Goal: Transaction & Acquisition: Purchase product/service

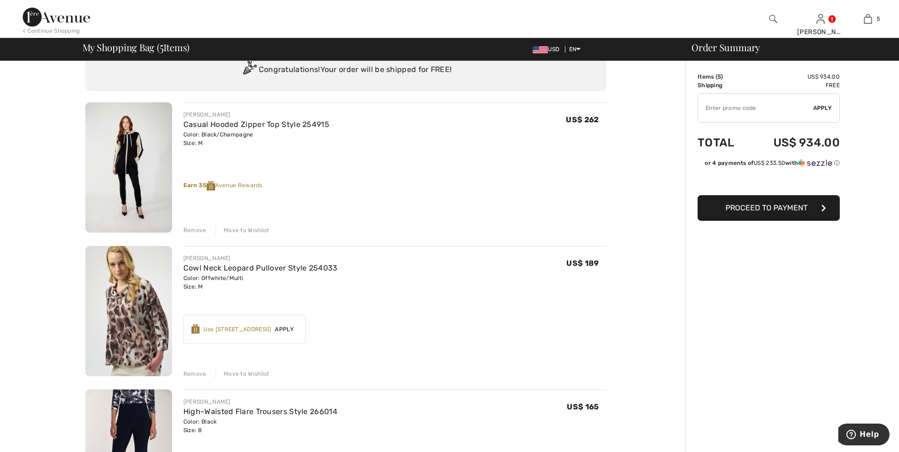
scroll to position [95, 0]
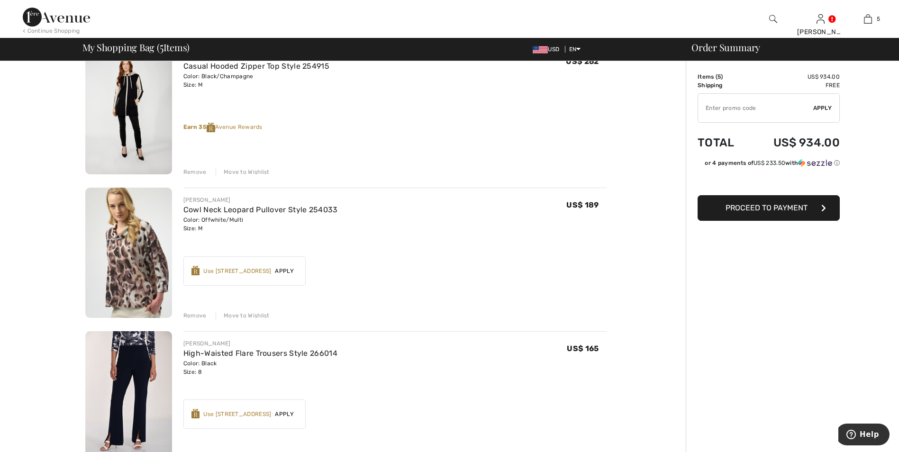
click at [285, 270] on span "Apply" at bounding box center [284, 271] width 27 height 9
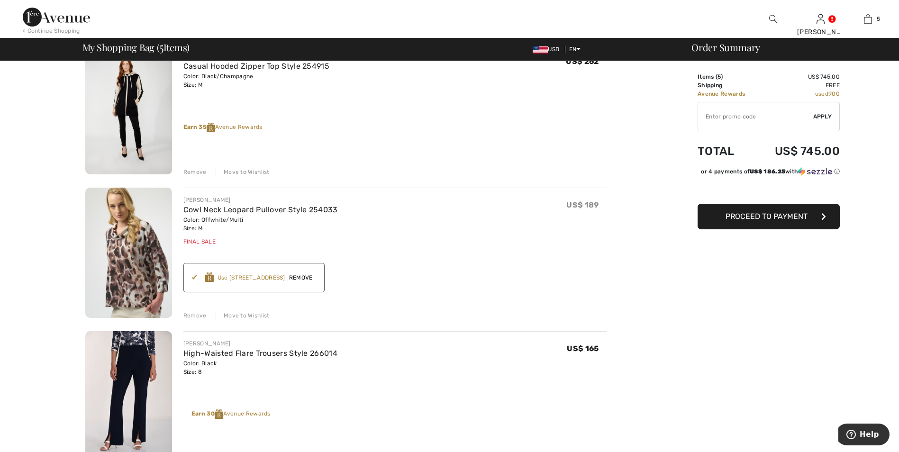
click at [306, 277] on span "Remove" at bounding box center [300, 277] width 31 height 9
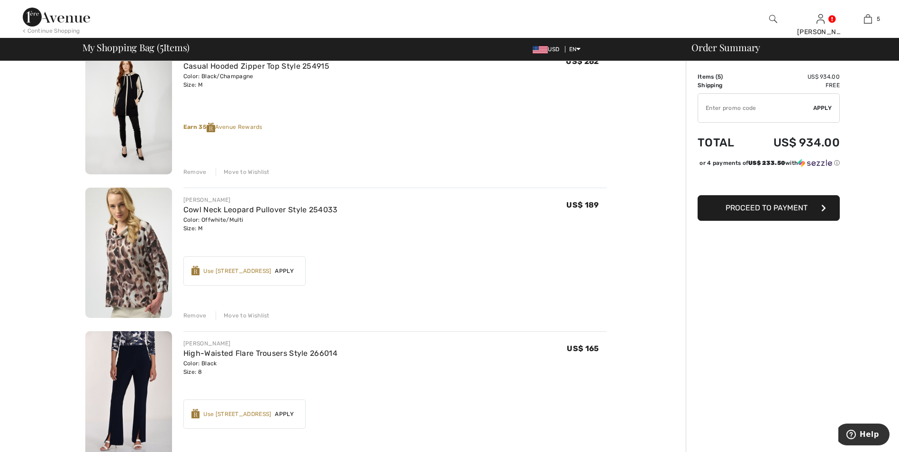
click at [287, 270] on span "Apply" at bounding box center [284, 271] width 27 height 9
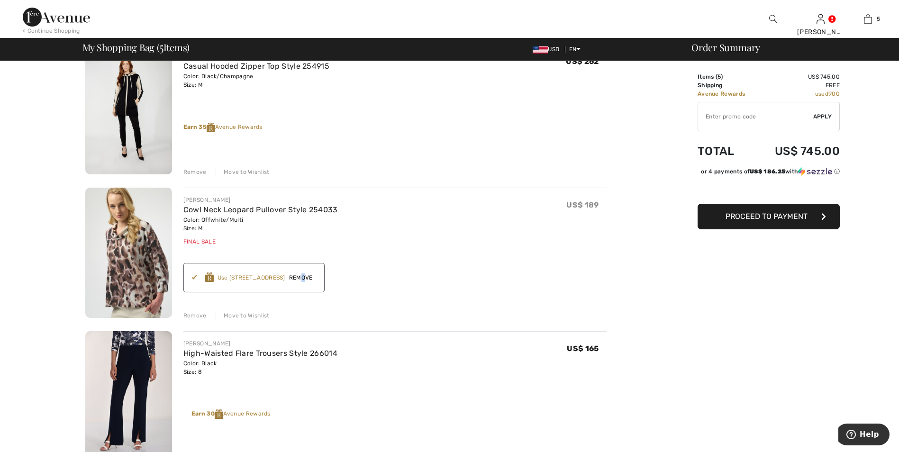
click at [306, 277] on span "Remove" at bounding box center [300, 277] width 31 height 9
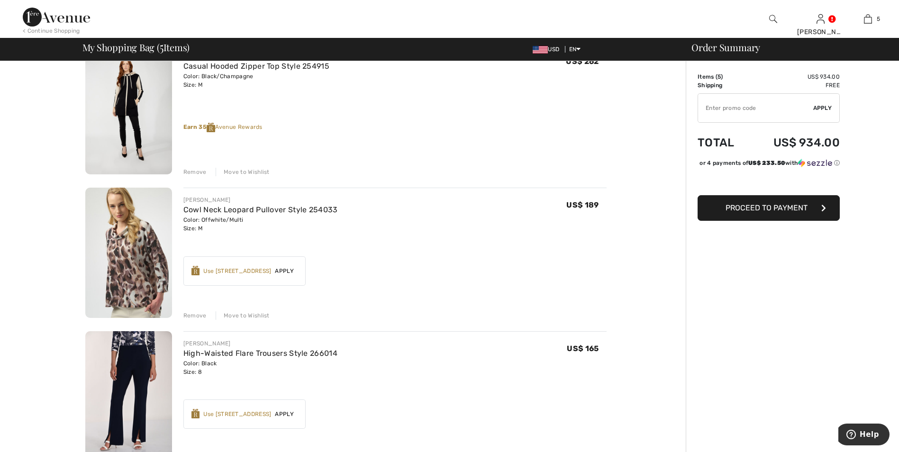
click at [443, 292] on div "JOSEPH RIBKOFF Cowl Neck Leopard Pullover Style 254033 Color: Offwhite/Multi Si…" at bounding box center [394, 254] width 423 height 132
click at [291, 269] on span "Apply" at bounding box center [284, 271] width 27 height 9
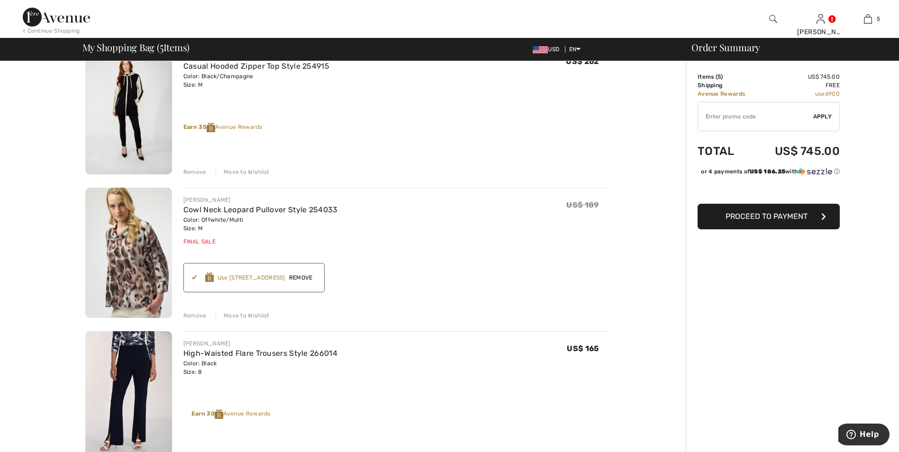
click at [301, 278] on span "Remove" at bounding box center [300, 277] width 31 height 9
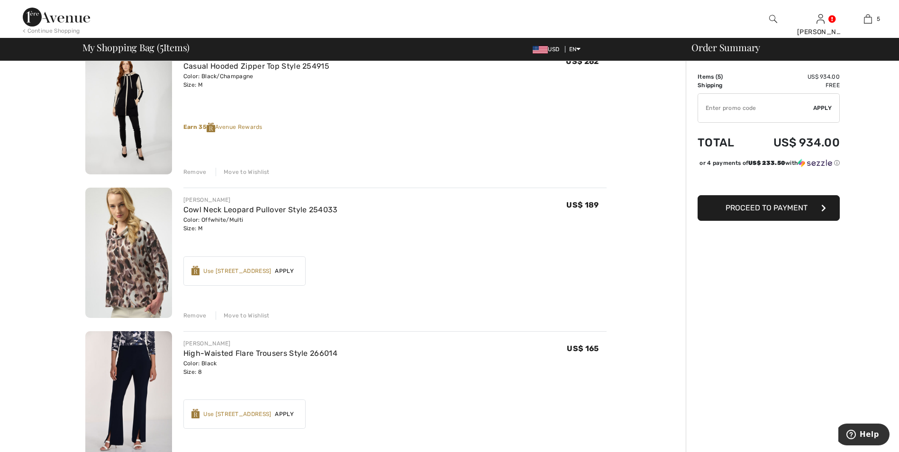
click at [290, 273] on span "Apply" at bounding box center [284, 271] width 27 height 9
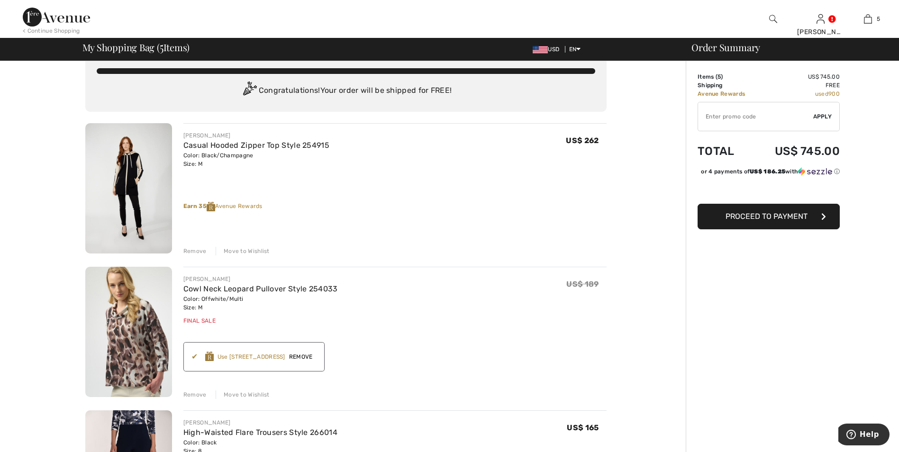
scroll to position [0, 0]
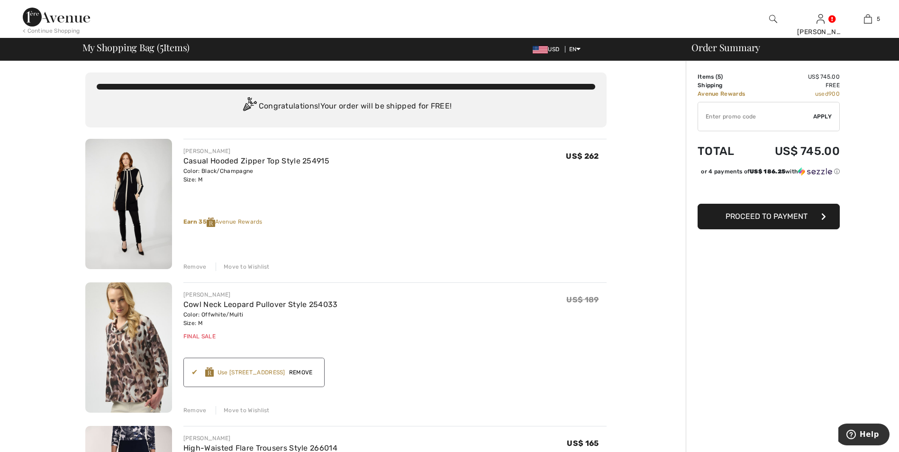
click at [773, 221] on span "Proceed to Payment" at bounding box center [767, 216] width 82 height 9
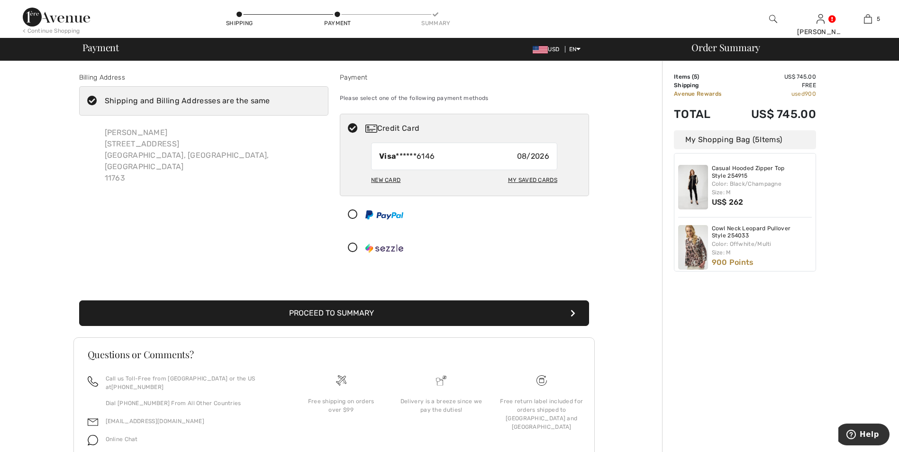
scroll to position [34, 0]
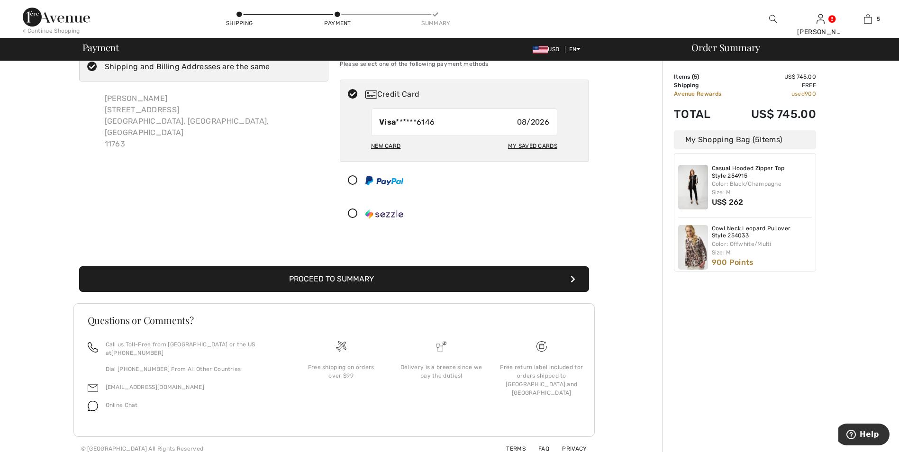
click at [332, 280] on button "Proceed to Summary" at bounding box center [334, 279] width 510 height 26
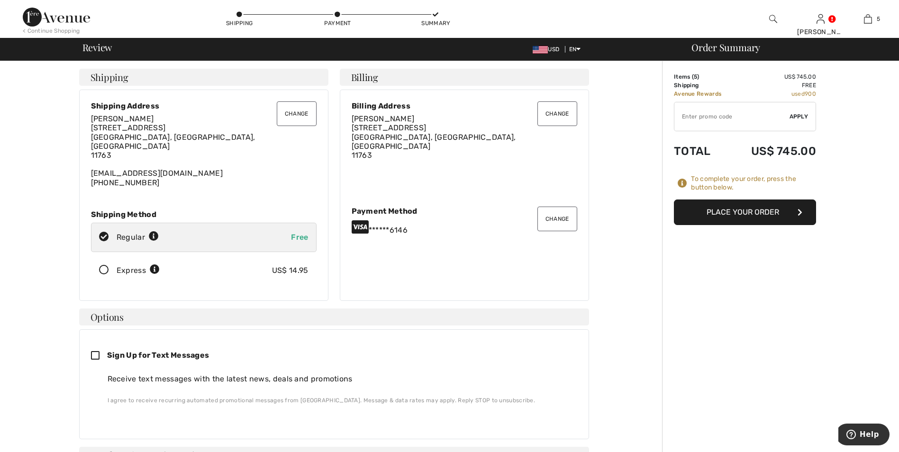
click at [744, 212] on button "Place Your Order" at bounding box center [745, 213] width 142 height 26
